Goal: Task Accomplishment & Management: Complete application form

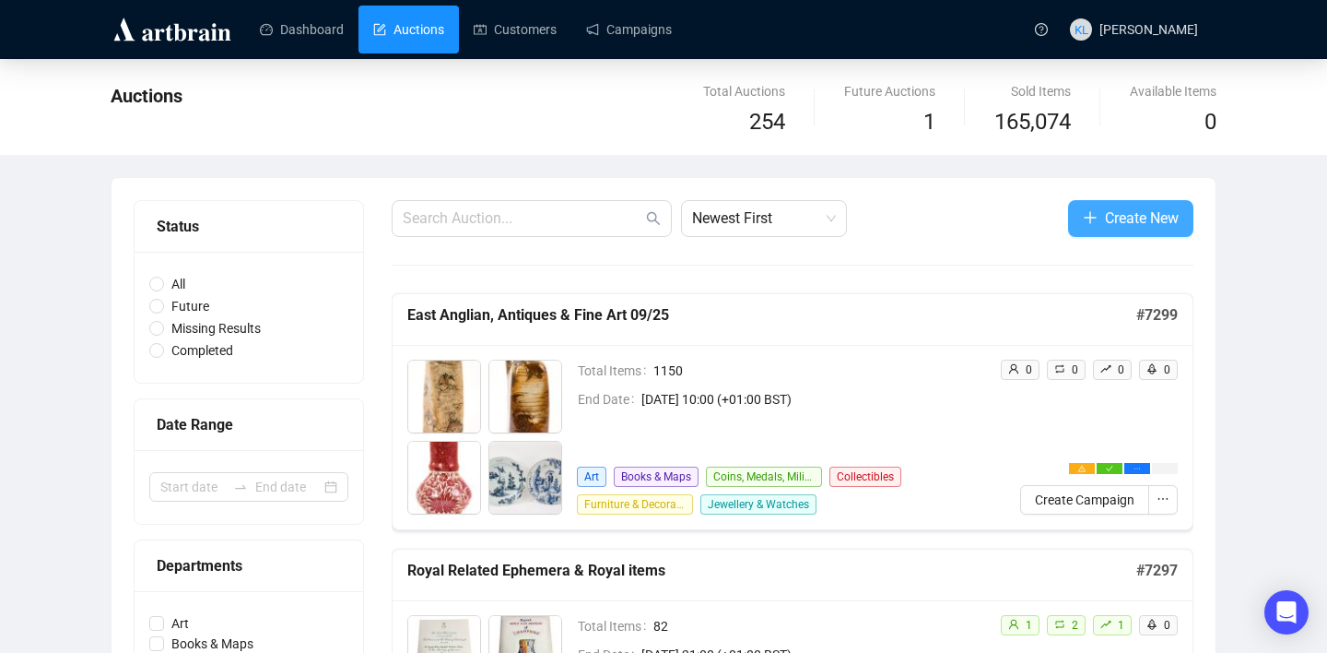
click at [1083, 221] on icon "plus" at bounding box center [1090, 217] width 15 height 15
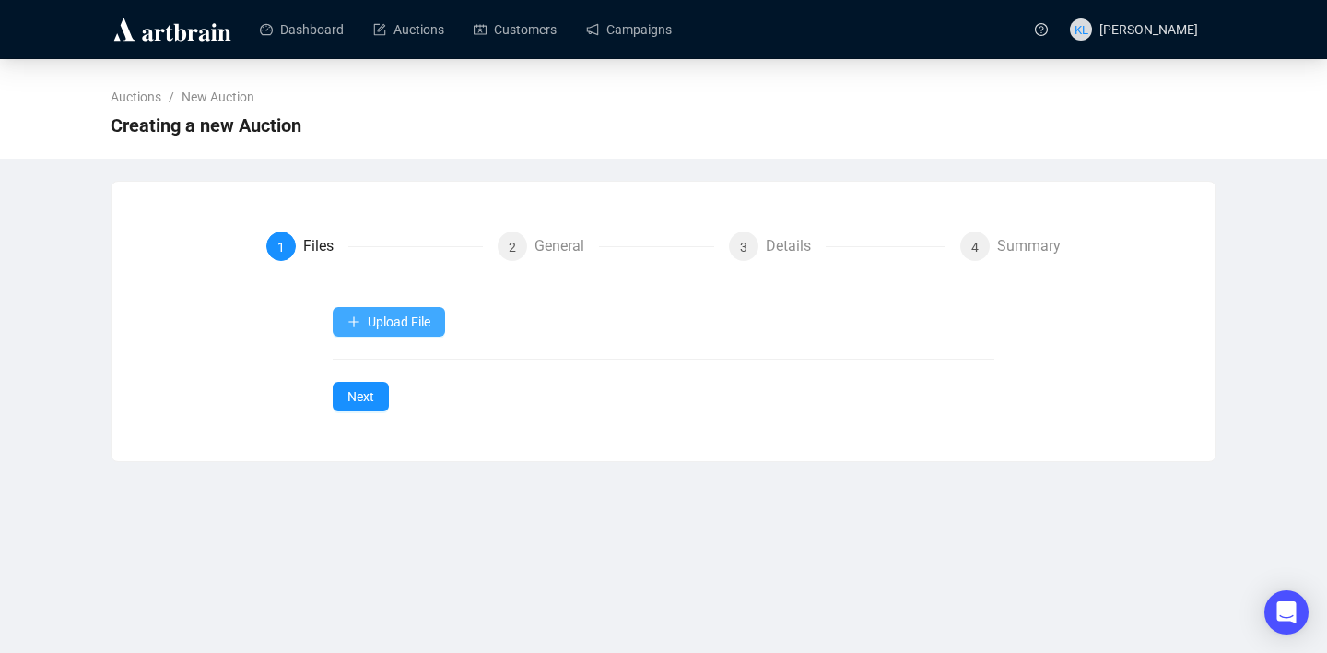
click at [390, 327] on span "Upload File" at bounding box center [399, 321] width 63 height 15
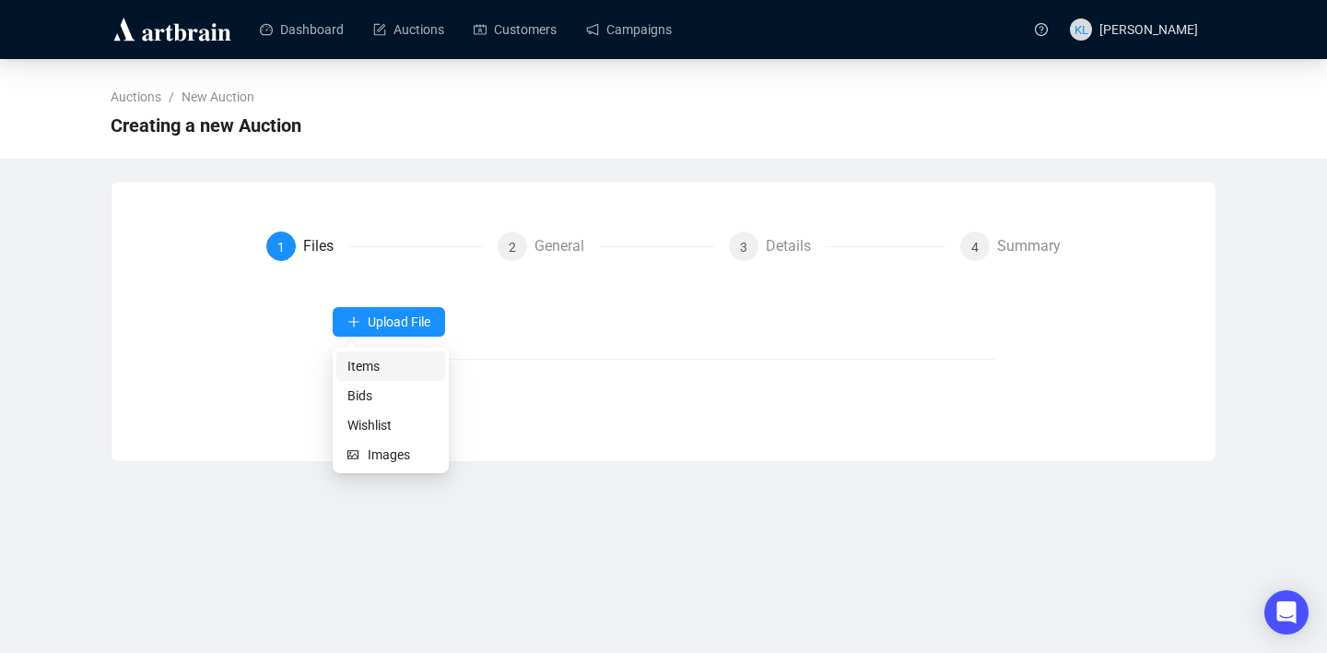
click at [388, 360] on span "Items" at bounding box center [390, 366] width 87 height 20
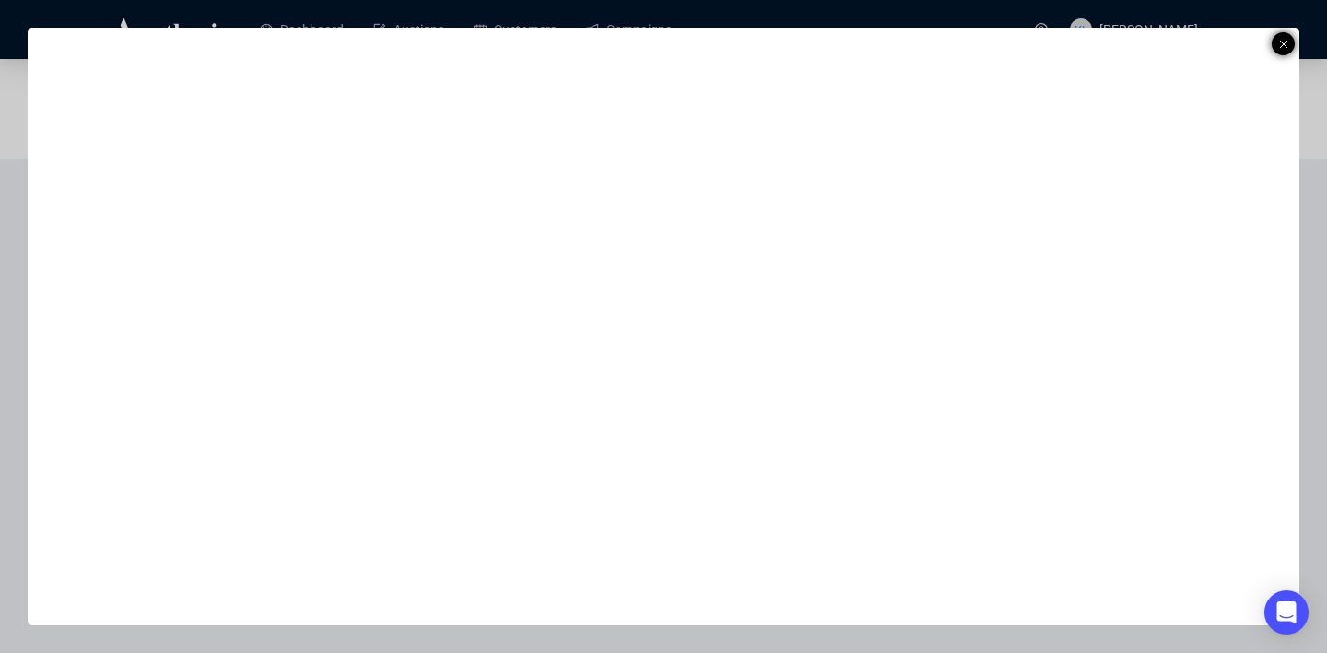
click at [1282, 41] on icon at bounding box center [1283, 44] width 9 height 22
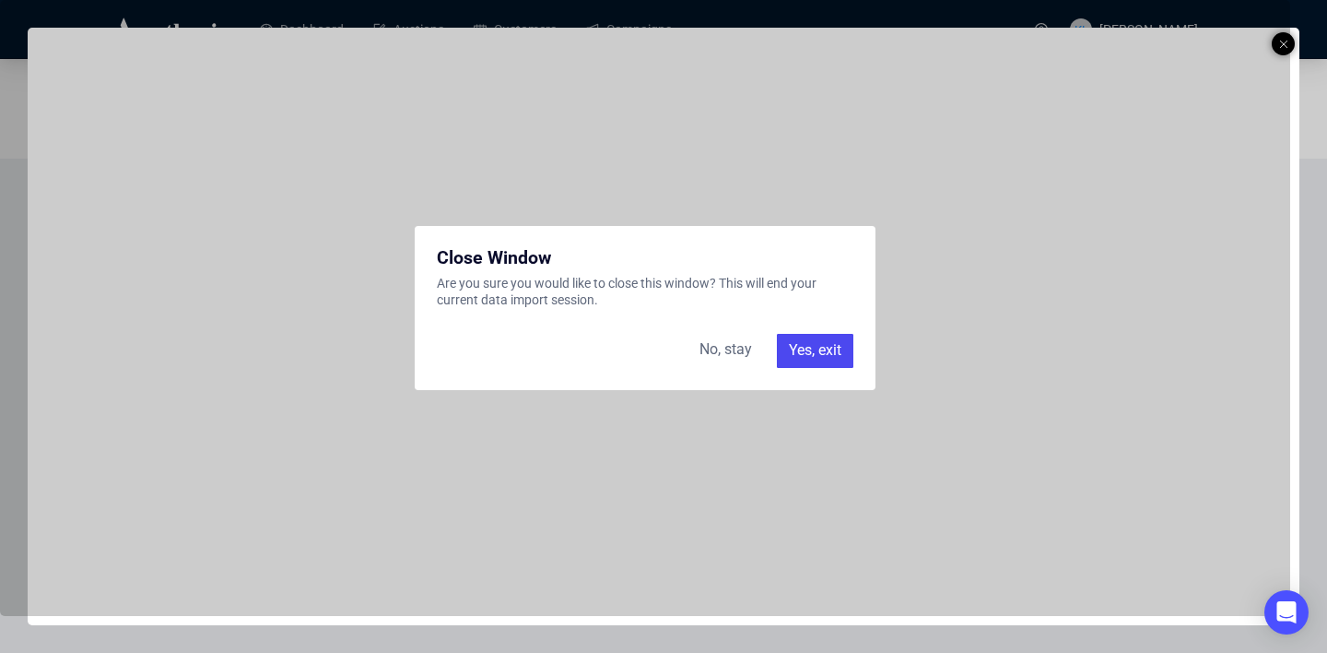
click at [811, 347] on div "Yes, exit" at bounding box center [815, 350] width 76 height 33
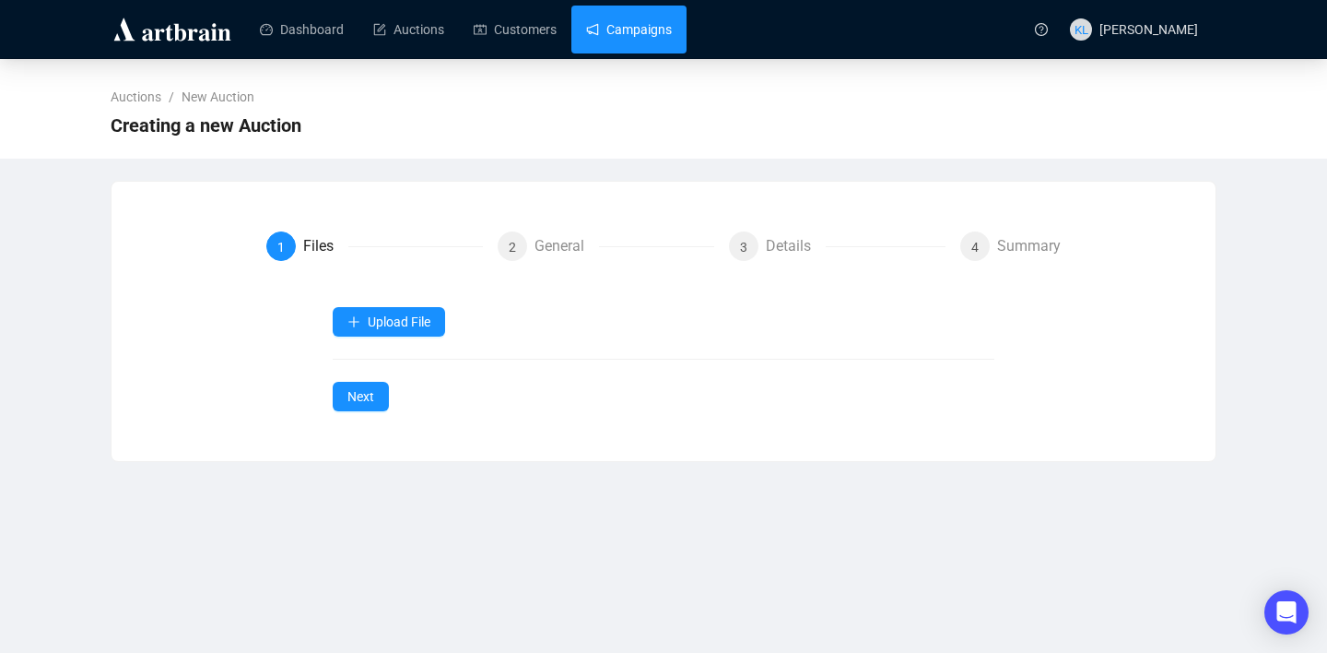
click at [644, 30] on link "Campaigns" at bounding box center [629, 30] width 86 height 48
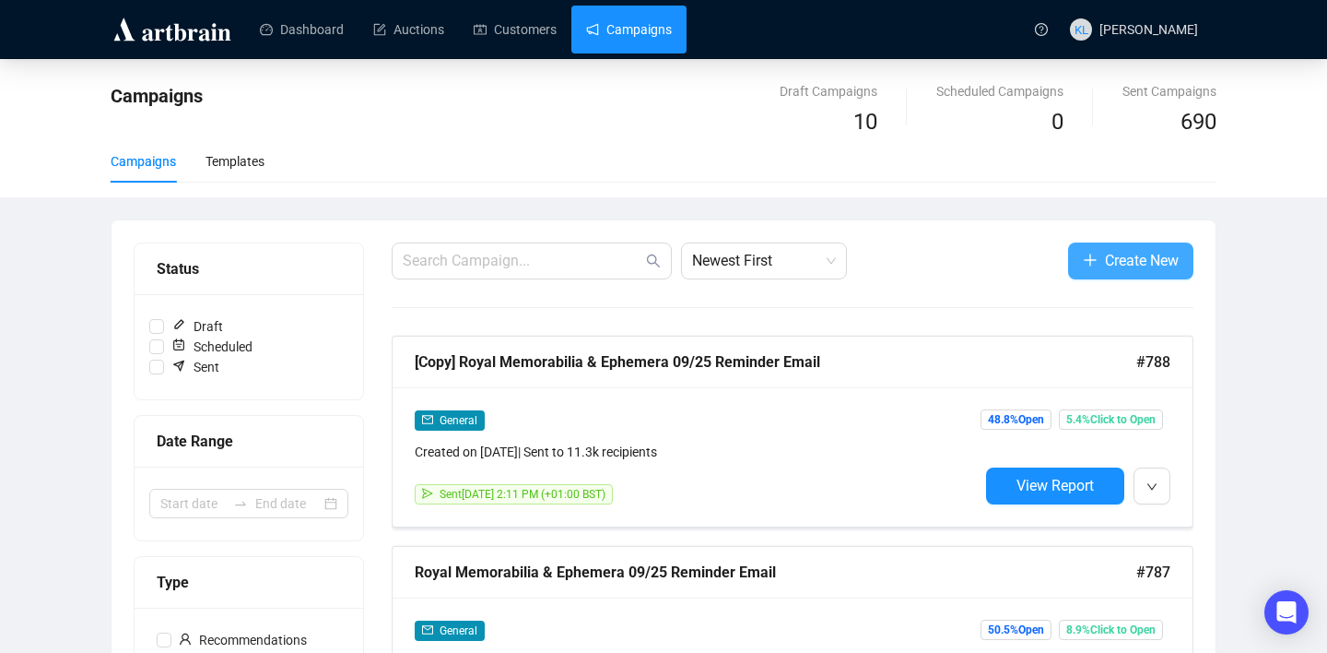
click at [1099, 256] on button "Create New" at bounding box center [1130, 260] width 125 height 37
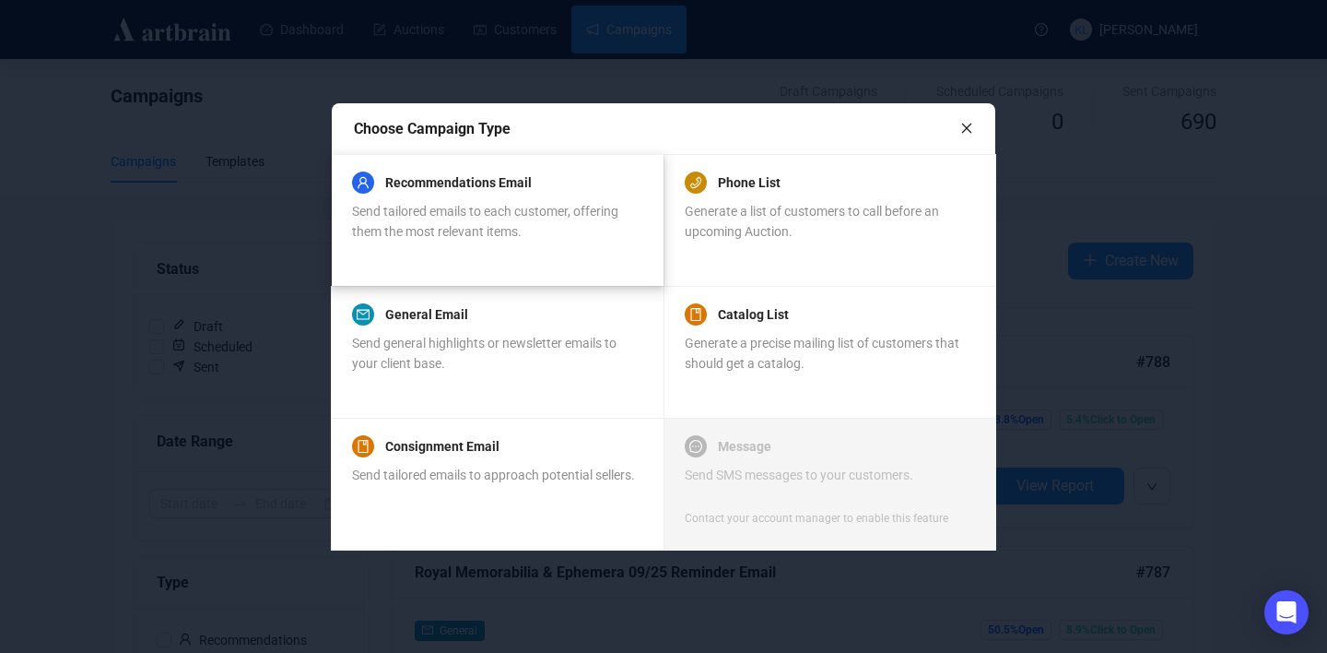
click at [516, 224] on span "Send tailored emails to each customer, offering them the most relevant items." at bounding box center [485, 221] width 266 height 35
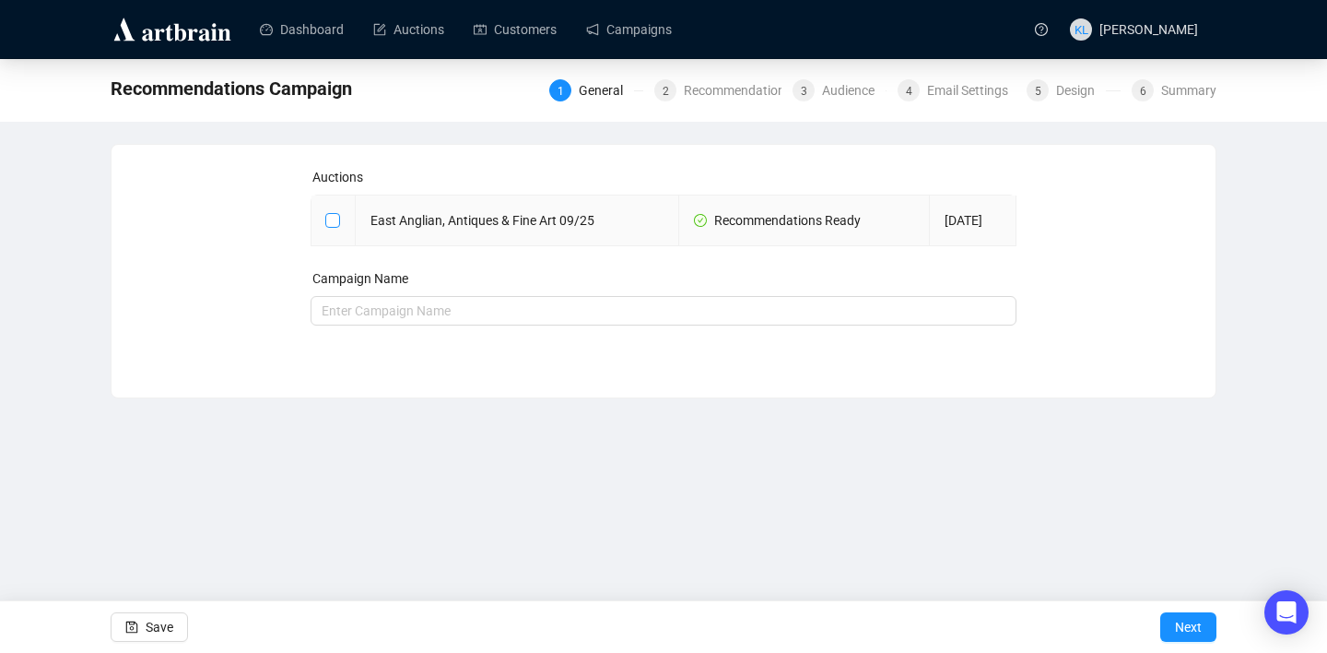
click at [334, 223] on input "checkbox" at bounding box center [331, 219] width 13 height 13
checkbox input "true"
type input "East Anglian, Antiques & Fine Art 09/25 Campaign"
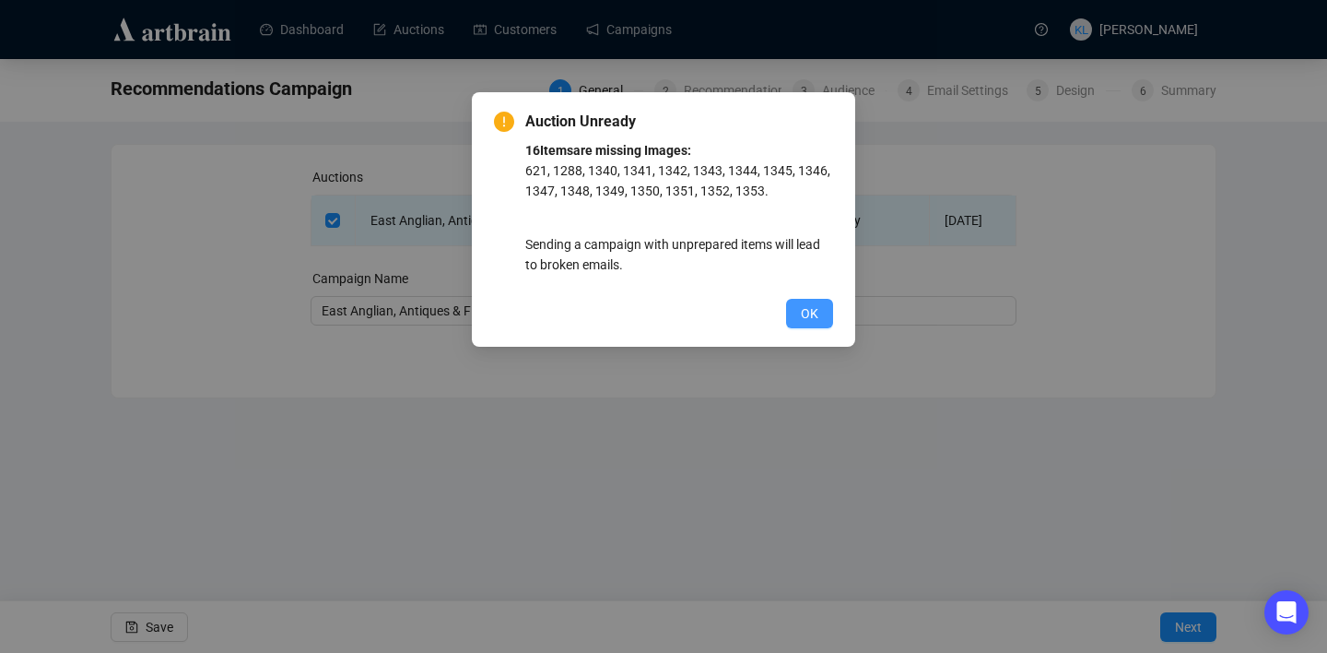
click at [812, 305] on span "OK" at bounding box center [810, 313] width 18 height 20
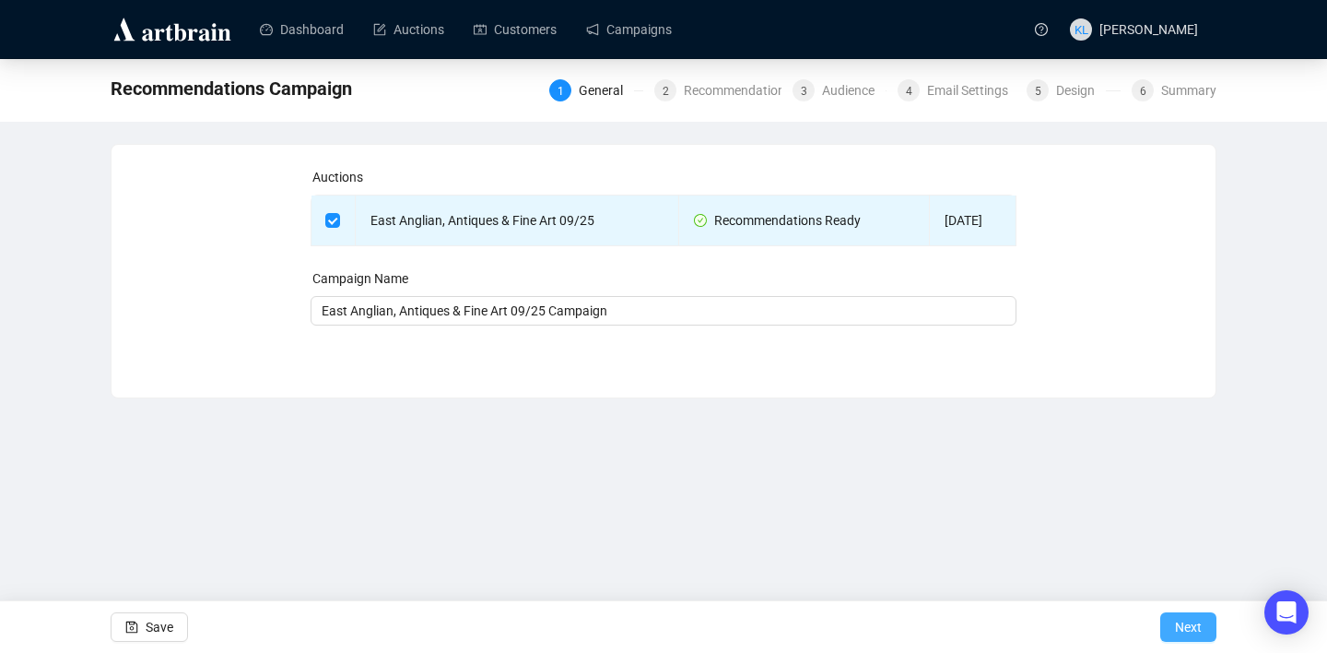
click at [1205, 629] on button "Next" at bounding box center [1188, 626] width 56 height 29
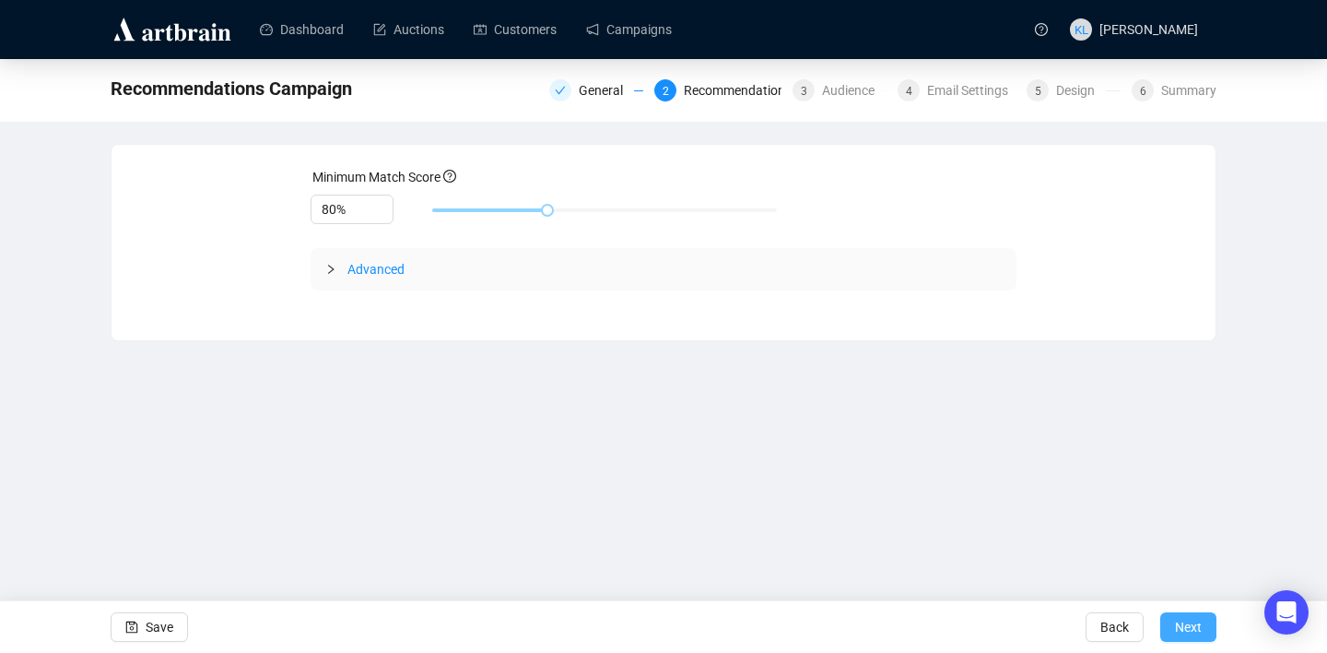
click at [1188, 621] on span "Next" at bounding box center [1188, 627] width 27 height 52
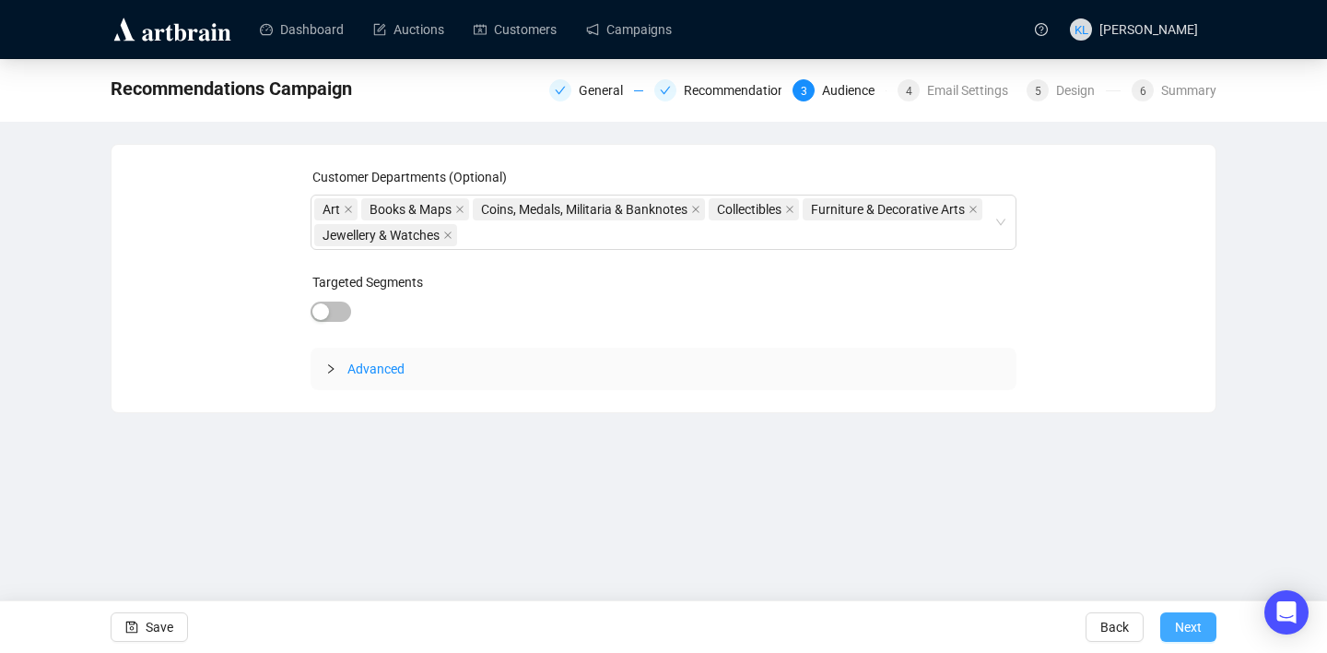
click at [1171, 628] on button "Next" at bounding box center [1188, 626] width 56 height 29
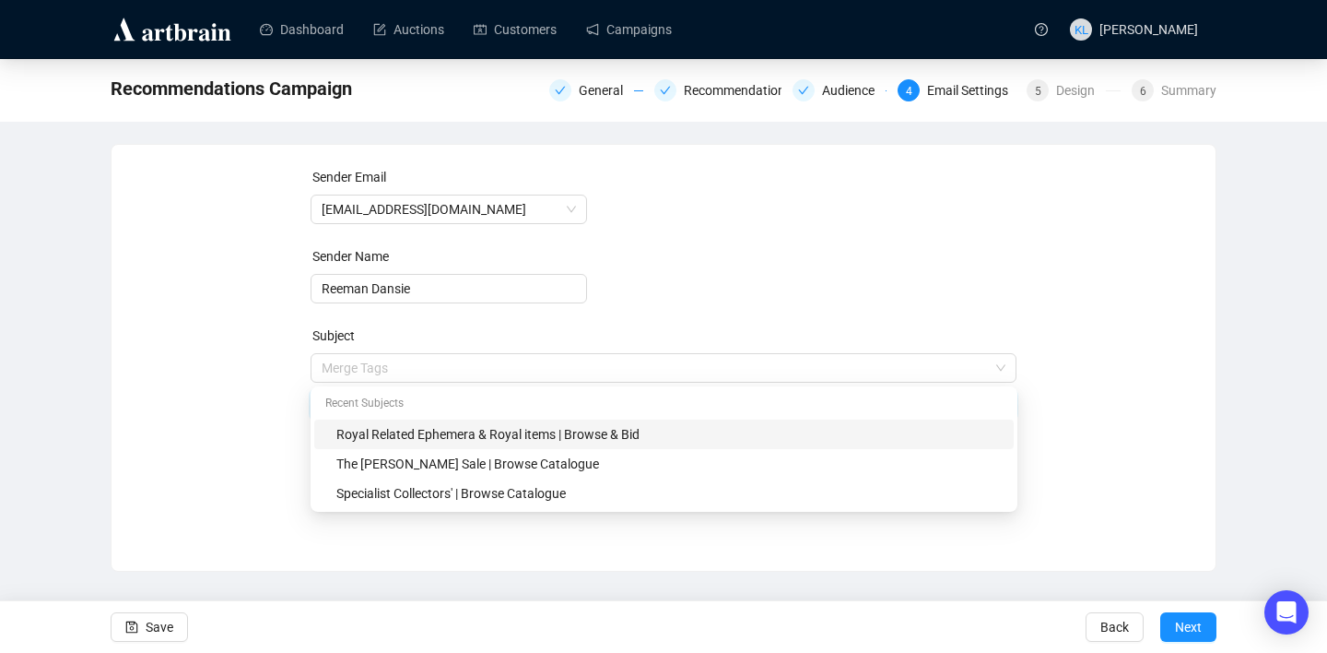
click at [695, 377] on span "Merge Tags Royal Related Ephemera & Royal items | Browse & Bid" at bounding box center [664, 386] width 707 height 52
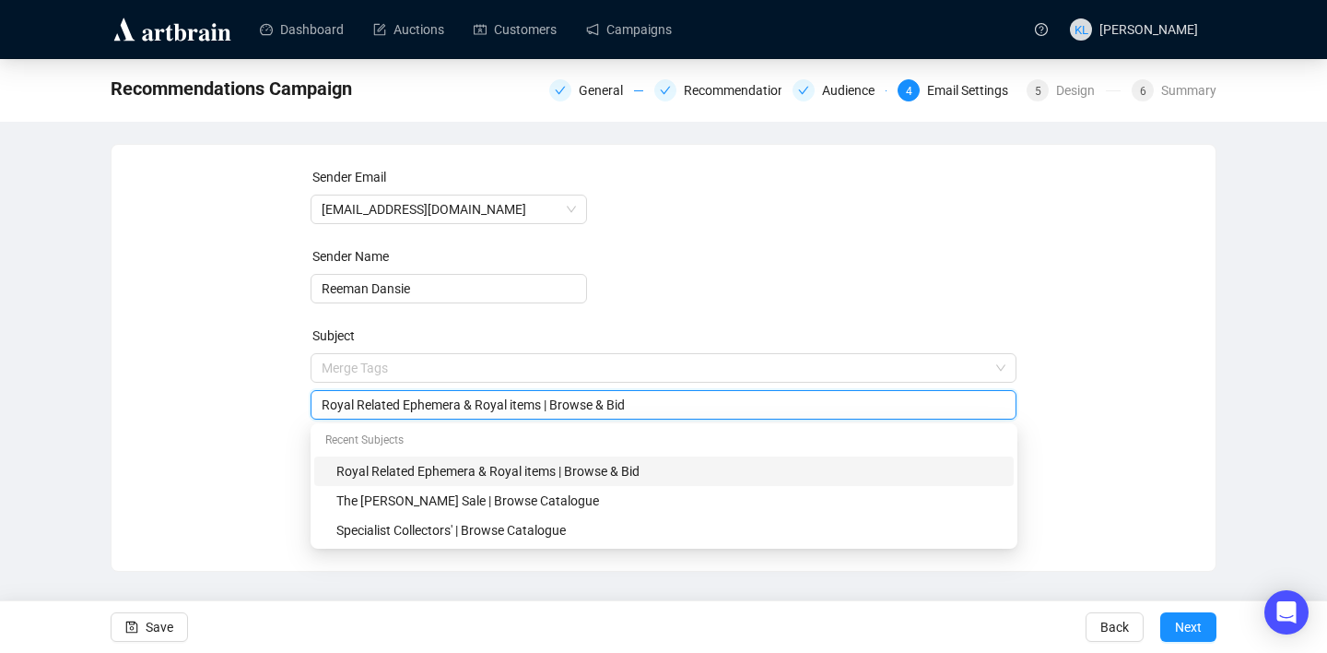
click at [440, 408] on input "Royal Related Ephemera & Royal items | Browse & Bid" at bounding box center [664, 404] width 685 height 20
click at [609, 406] on input "East Anglian, Antiques & Fine Art | Browse Catakogue" at bounding box center [664, 404] width 685 height 20
type input "East Anglian, Antiques & Fine Art | Browse Catalogue"
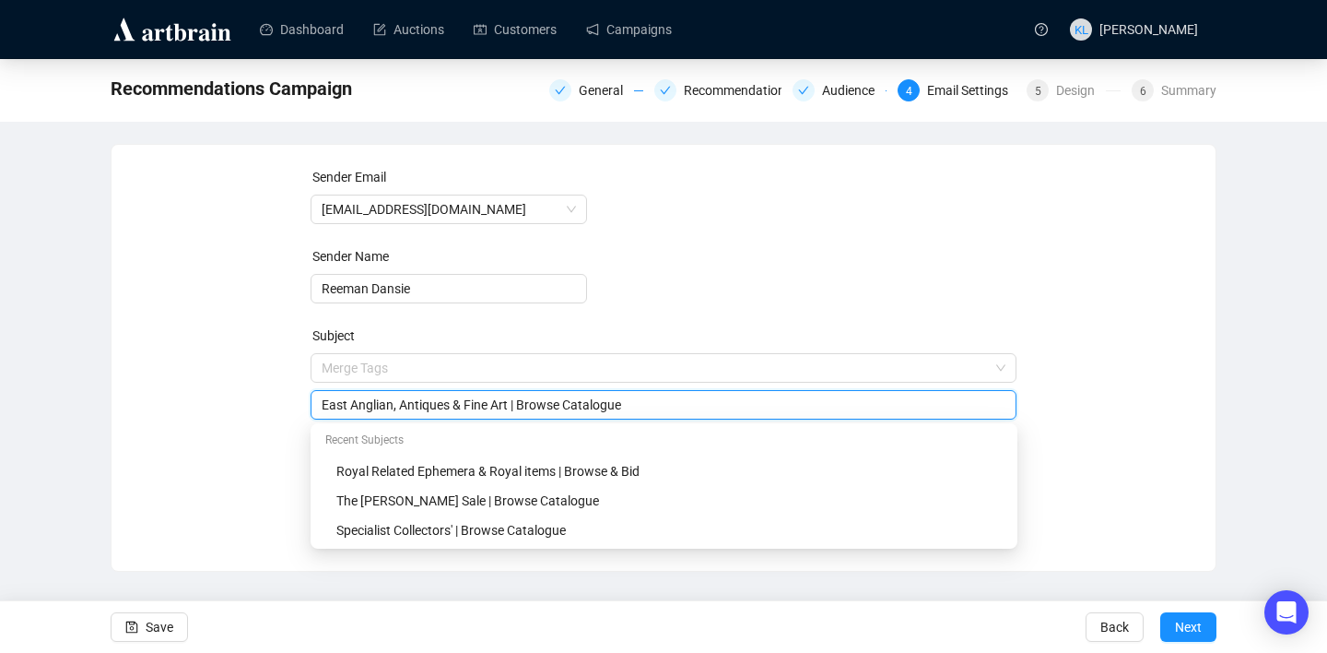
click at [1143, 376] on div "Sender Email [EMAIL_ADDRESS][DOMAIN_NAME] Sender Name [PERSON_NAME] Subject Mer…" at bounding box center [664, 344] width 1060 height 354
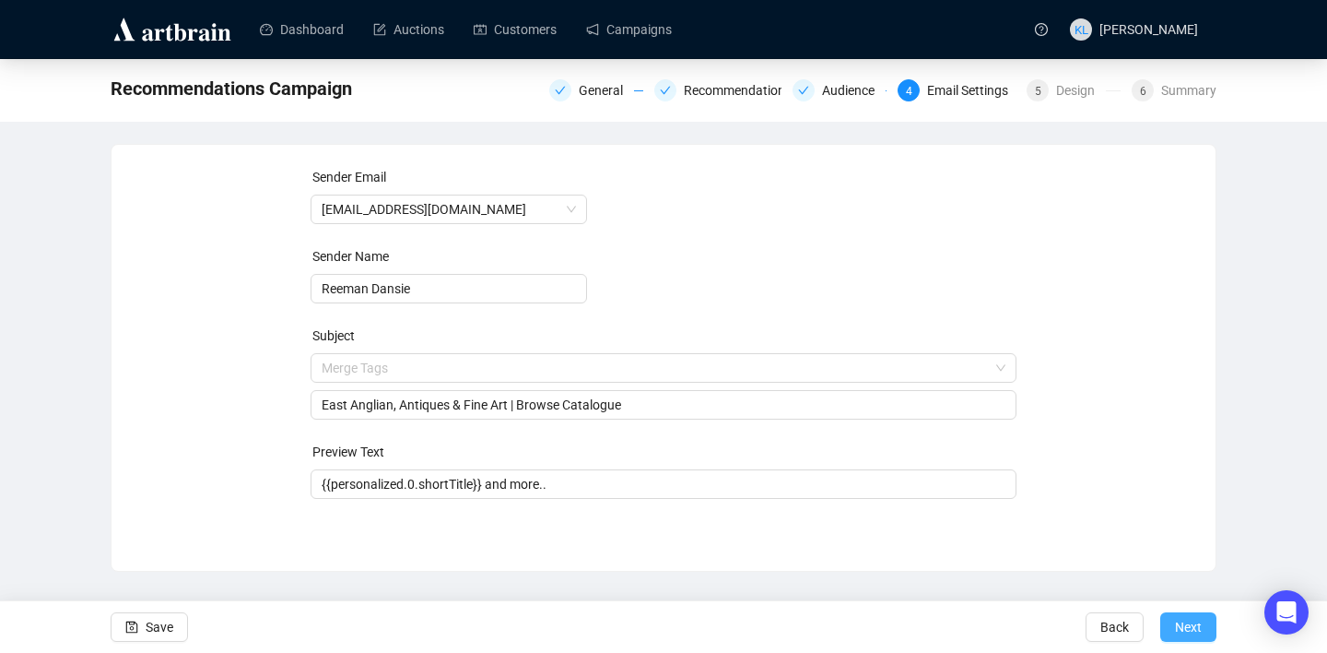
click at [1182, 613] on span "Next" at bounding box center [1188, 627] width 27 height 52
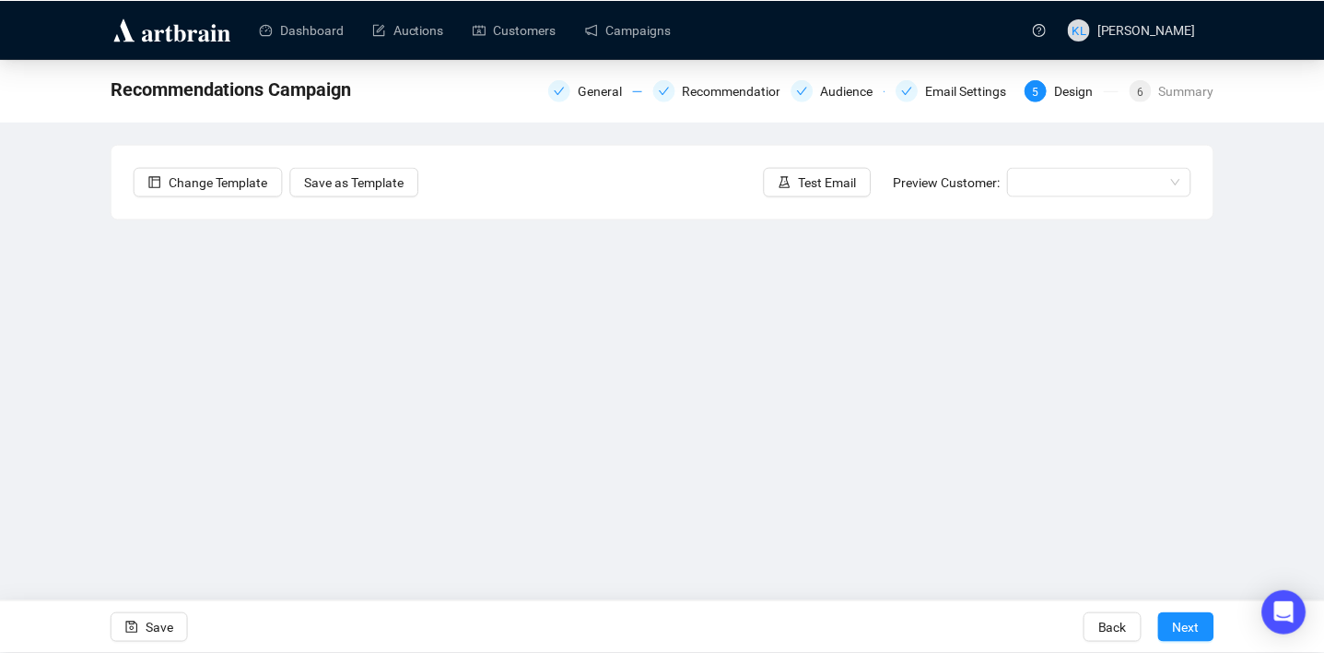
scroll to position [33, 0]
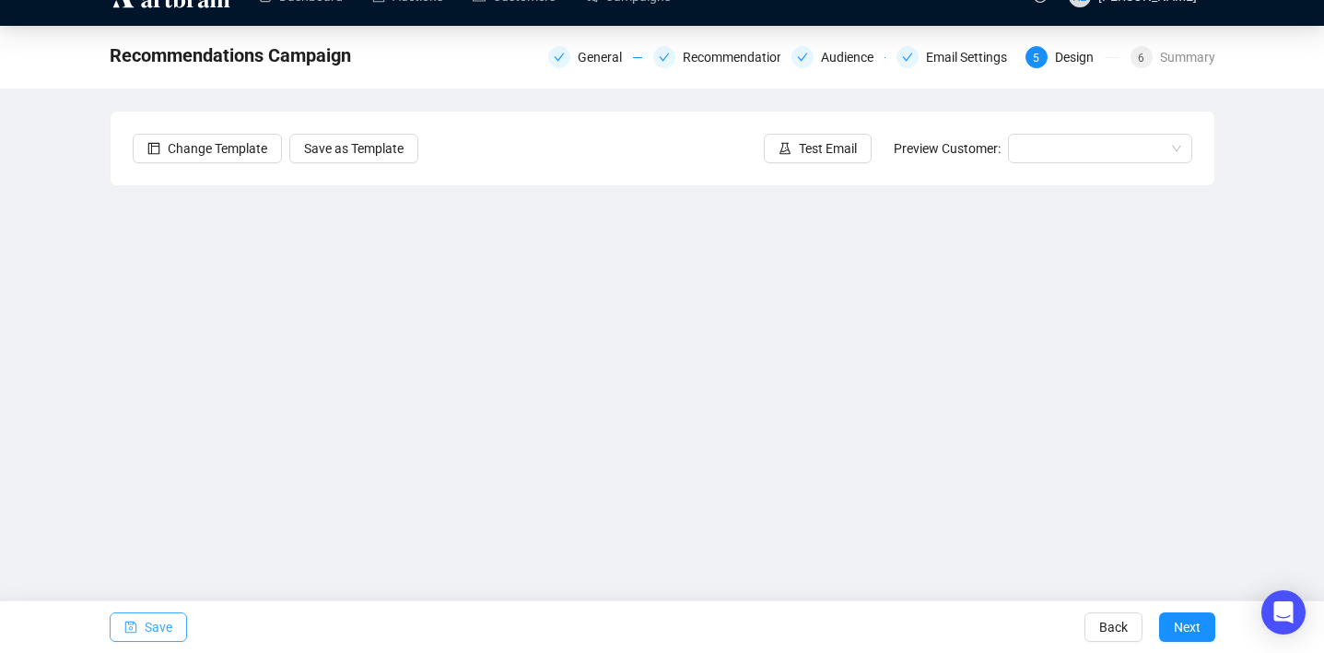
click at [155, 622] on span "Save" at bounding box center [159, 627] width 28 height 52
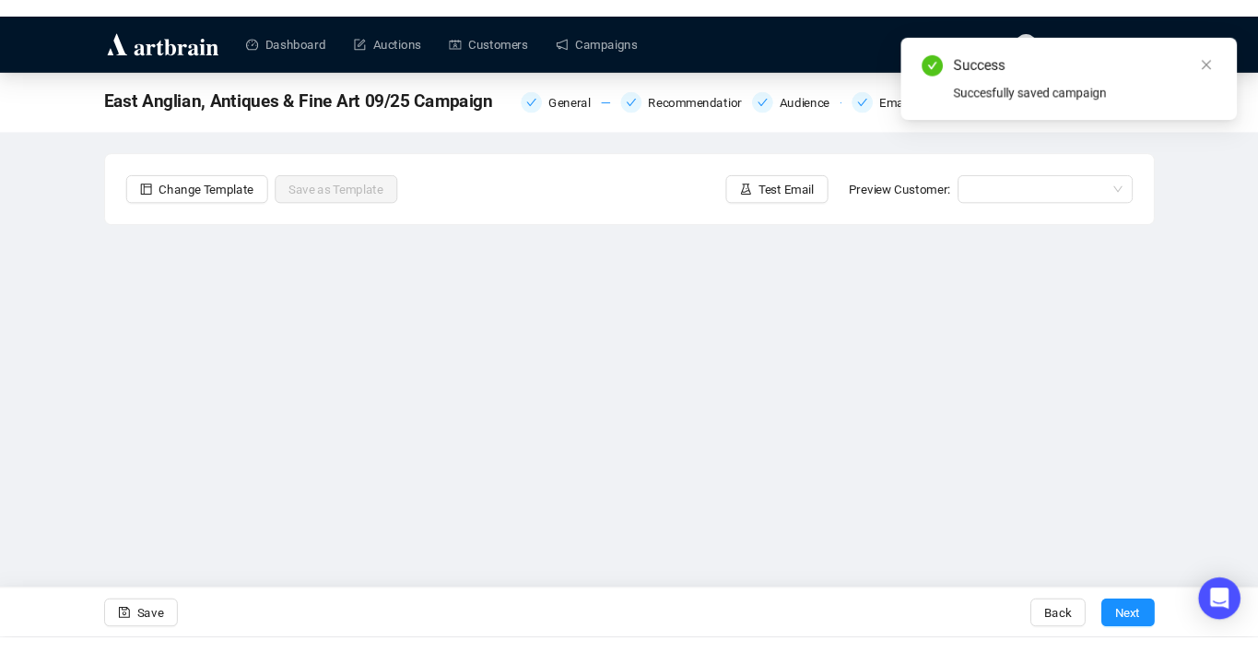
scroll to position [33, 0]
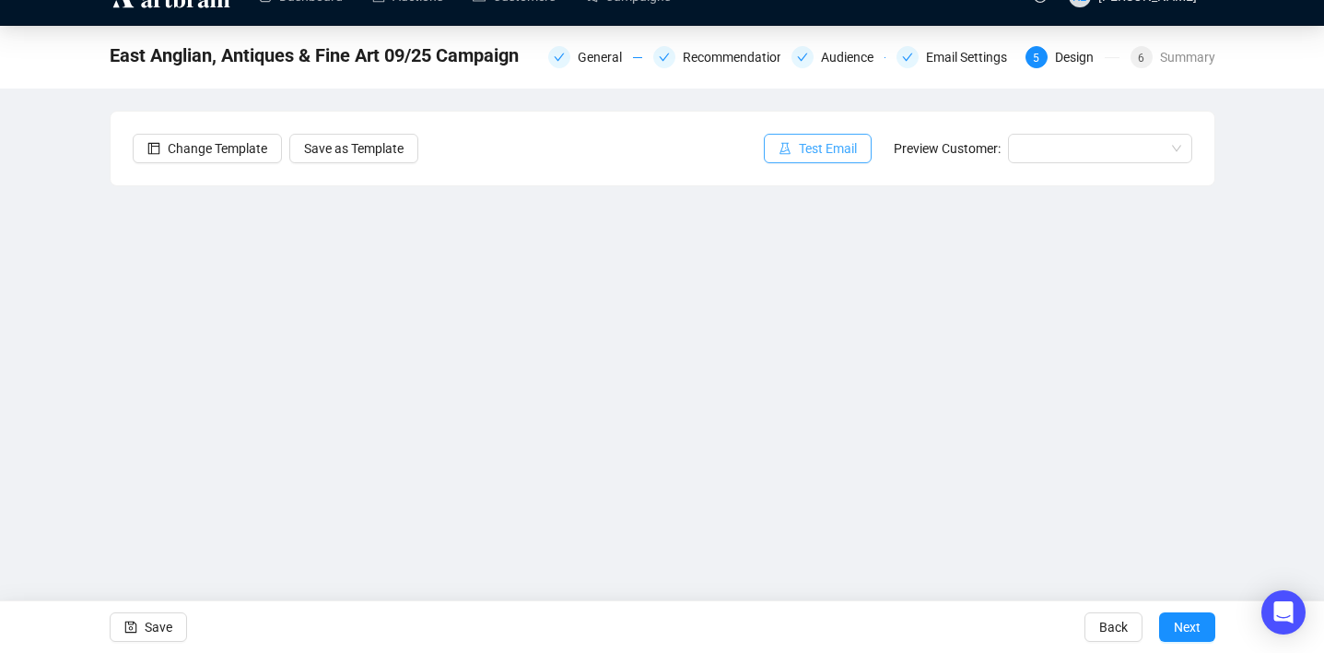
click at [826, 134] on button "Test Email" at bounding box center [818, 148] width 108 height 29
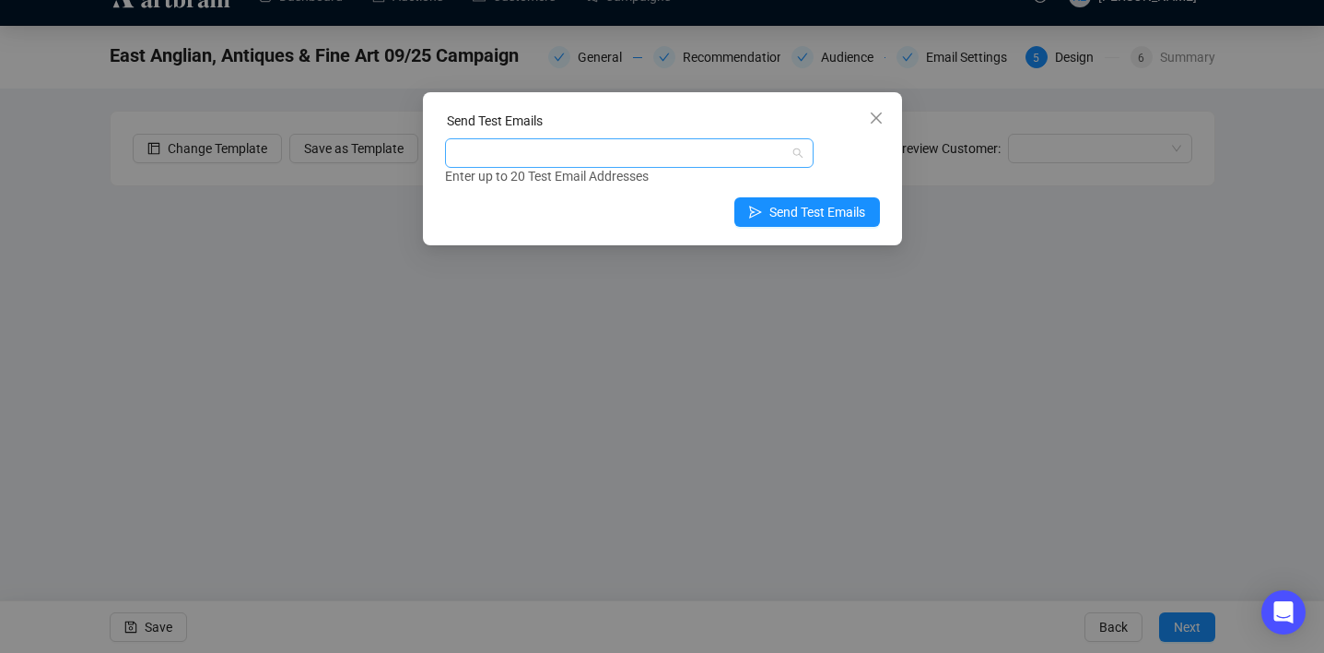
click at [664, 148] on div at bounding box center [620, 153] width 342 height 26
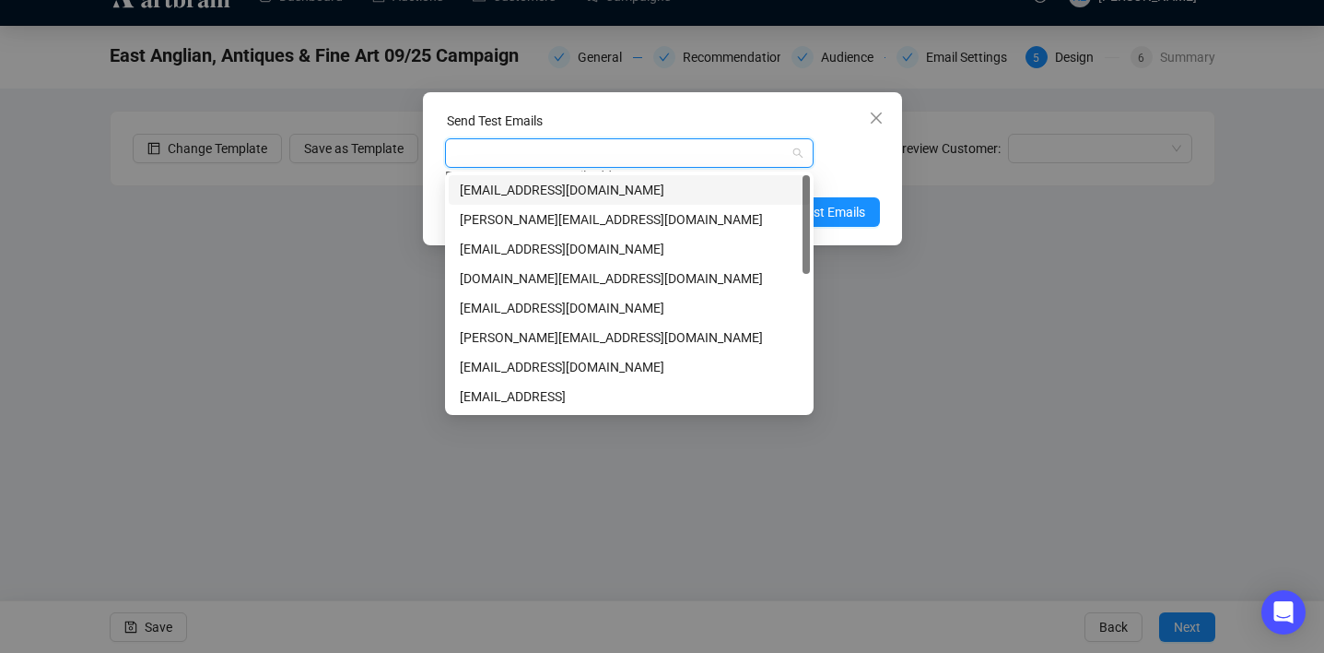
click at [661, 186] on div "[EMAIL_ADDRESS][DOMAIN_NAME]" at bounding box center [629, 190] width 339 height 20
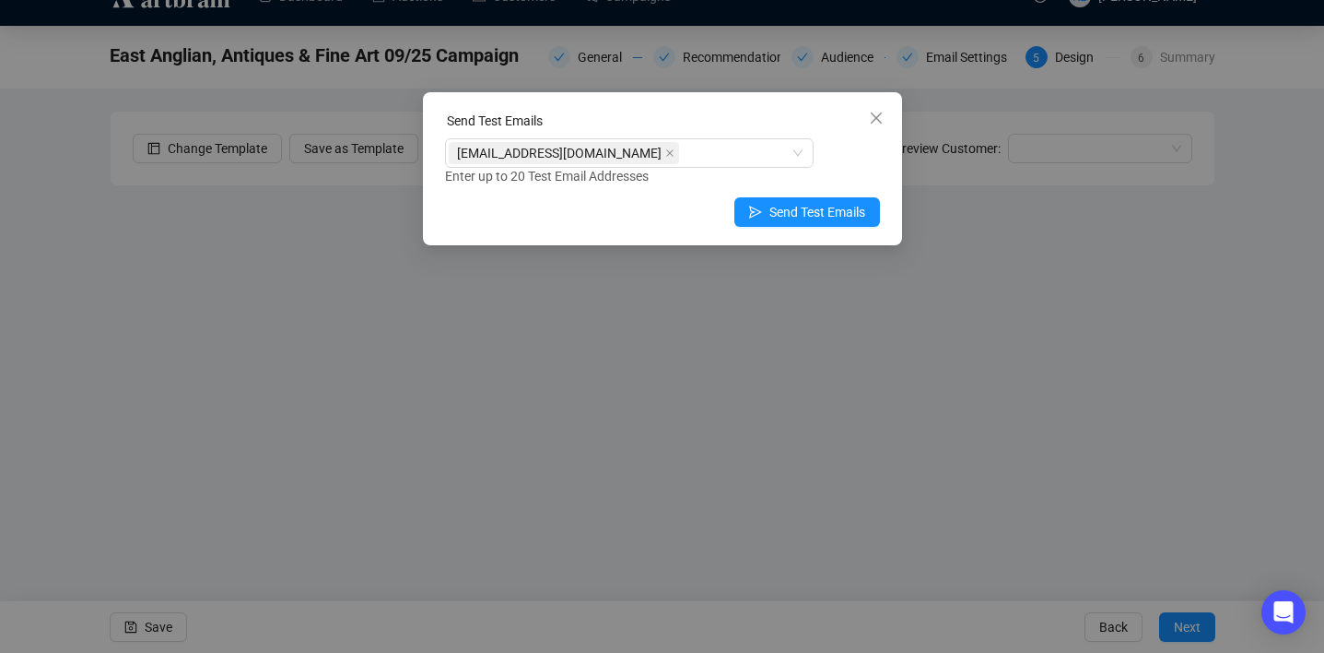
click at [848, 169] on div "Enter up to 20 Test Email Addresses" at bounding box center [662, 176] width 435 height 21
click at [832, 221] on span "Send Test Emails" at bounding box center [818, 212] width 96 height 20
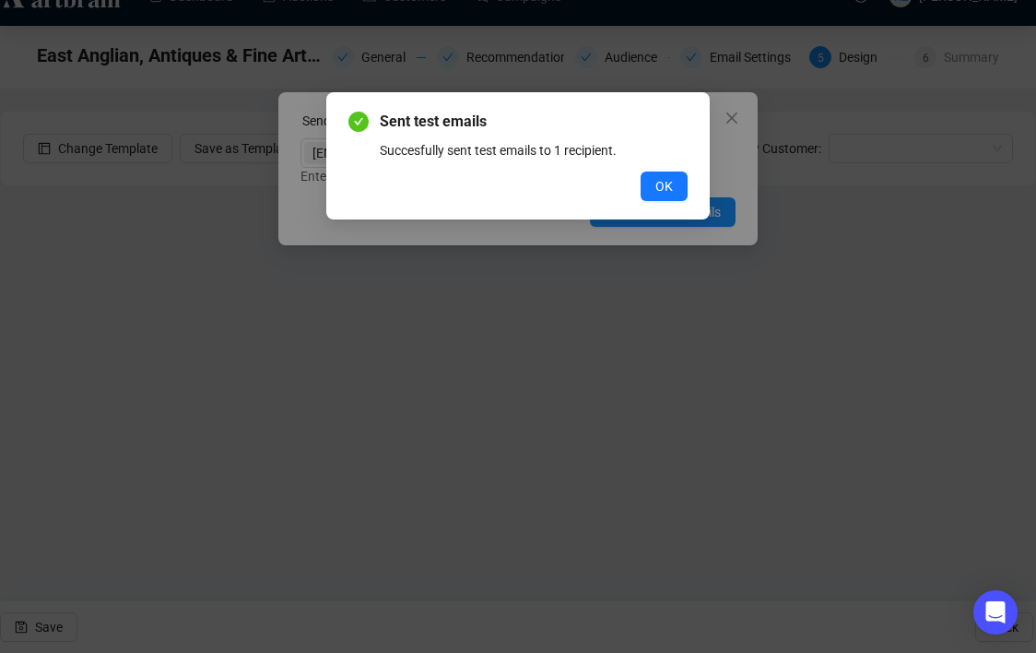
click at [639, 182] on div "OK" at bounding box center [517, 185] width 339 height 29
click at [646, 191] on button "OK" at bounding box center [664, 185] width 47 height 29
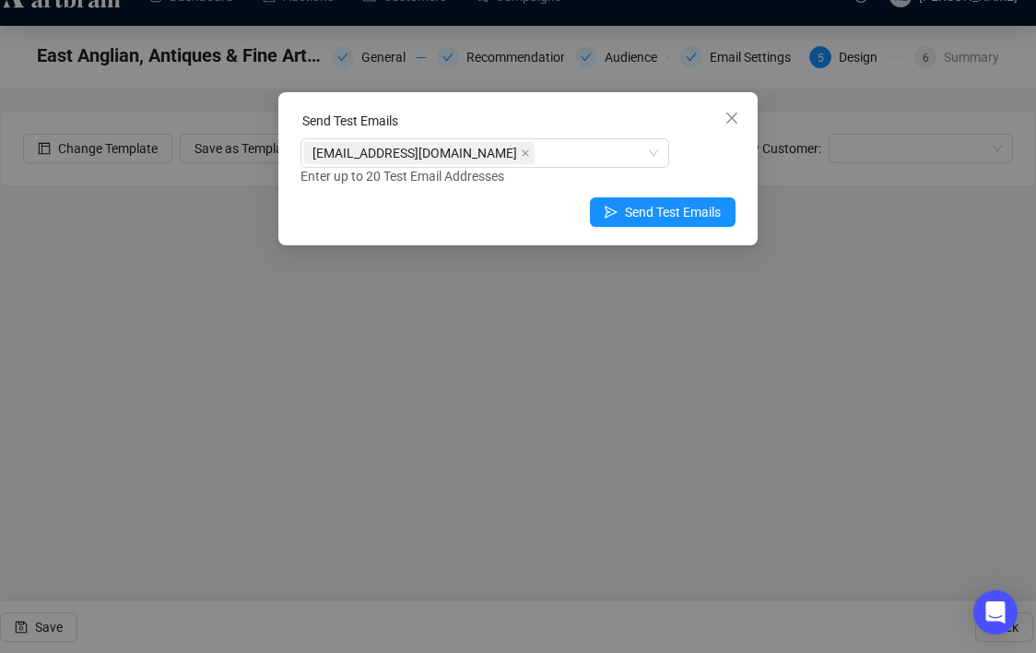
click at [727, 117] on icon "close" at bounding box center [731, 118] width 15 height 15
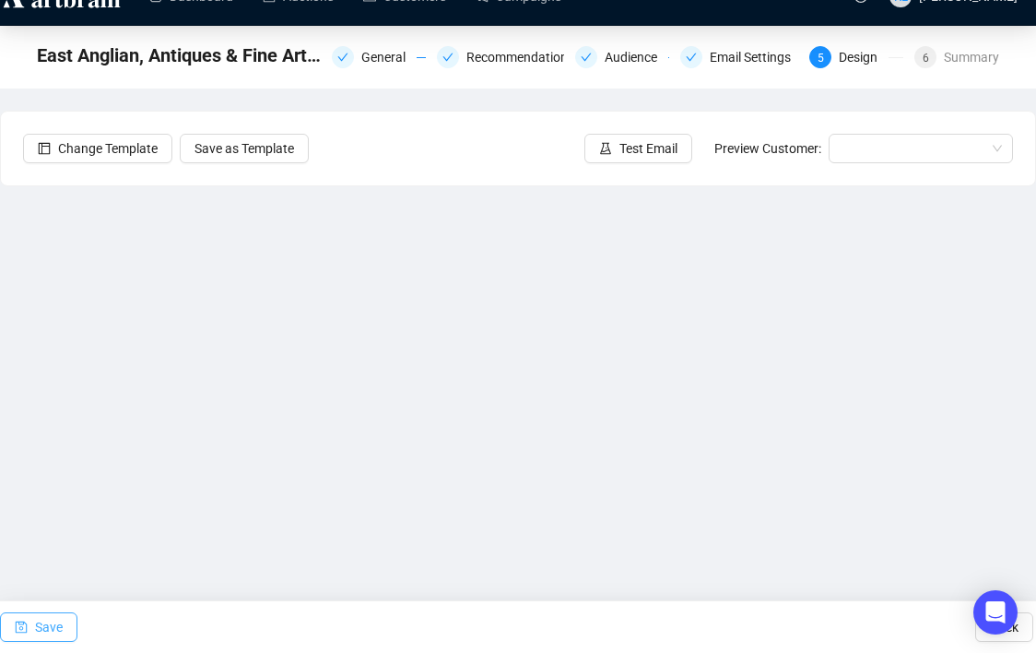
click at [28, 619] on button "Save" at bounding box center [38, 626] width 77 height 29
